Goal: Task Accomplishment & Management: Use online tool/utility

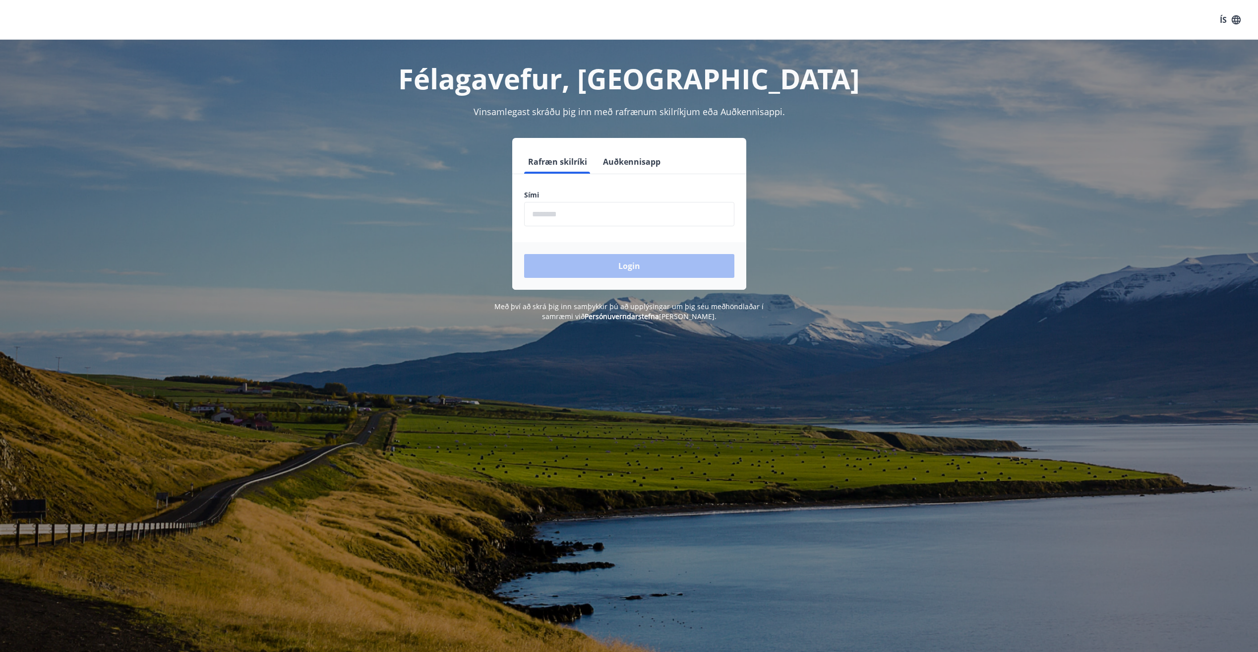
click at [563, 208] on input "phone" at bounding box center [629, 214] width 210 height 24
type input "********"
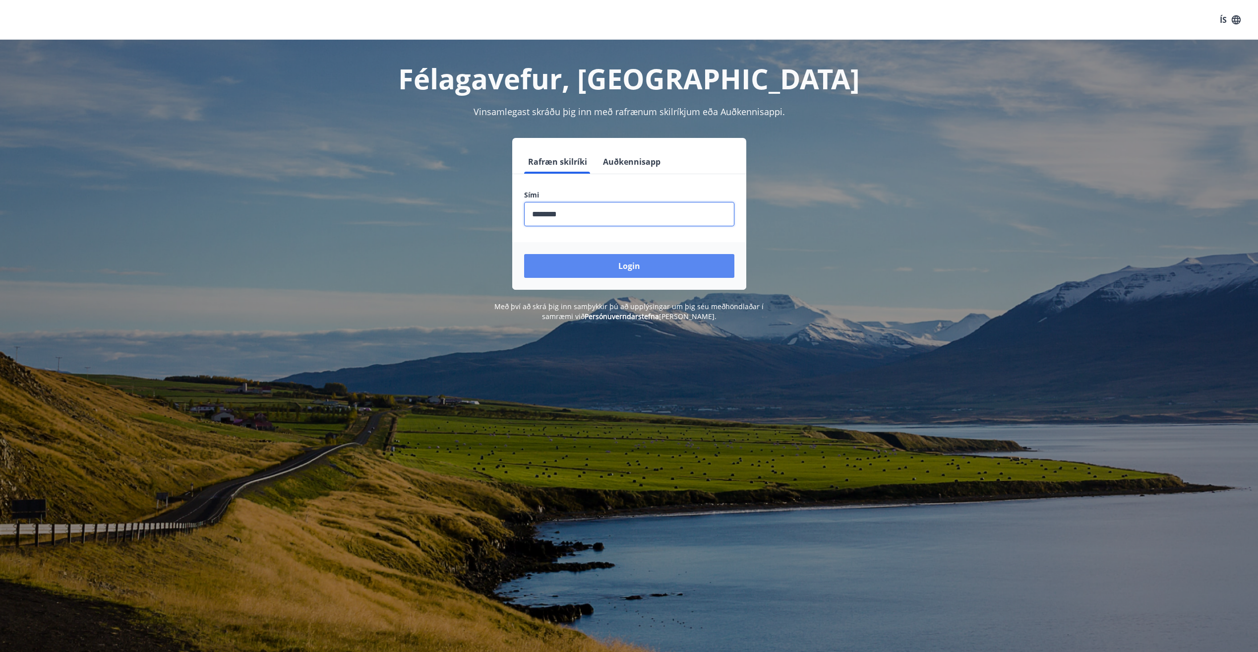
click at [573, 266] on button "Login" at bounding box center [629, 266] width 210 height 24
